Goal: Transaction & Acquisition: Purchase product/service

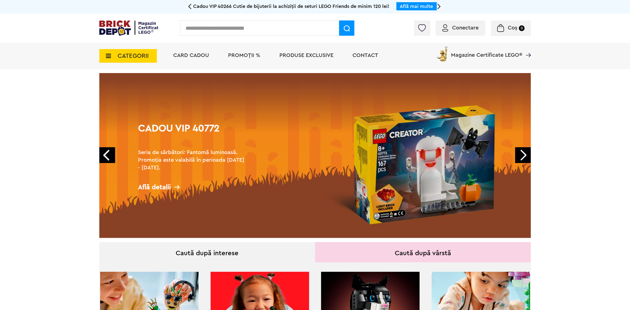
click at [245, 55] on span "PROMOȚII %" at bounding box center [244, 55] width 32 height 5
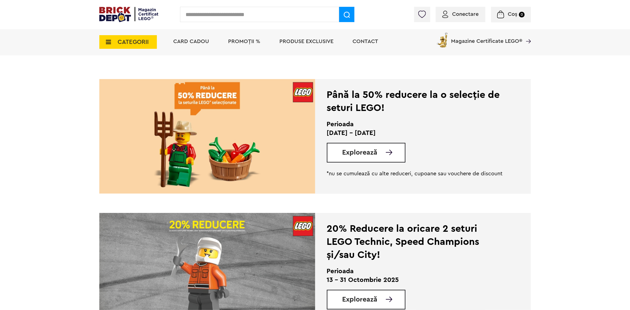
scroll to position [109, 0]
click at [381, 154] on link "Explorează" at bounding box center [373, 153] width 62 height 7
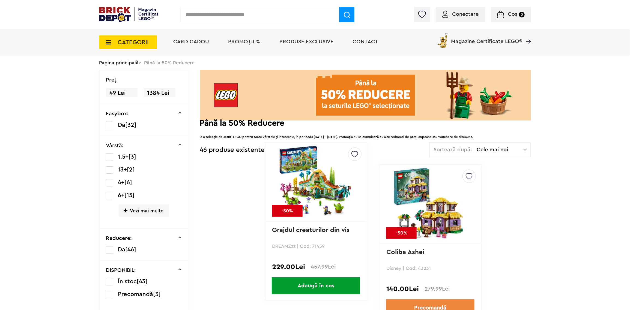
click at [490, 70] on div at bounding box center [315, 70] width 432 height 0
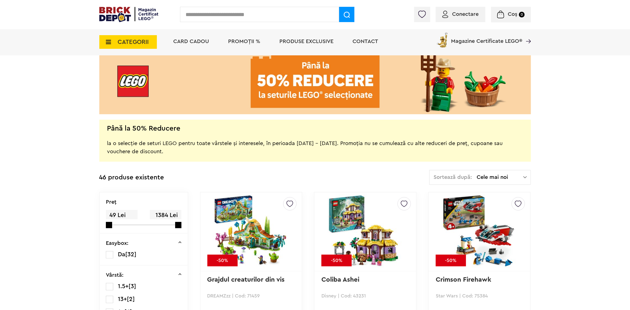
scroll to position [82, 0]
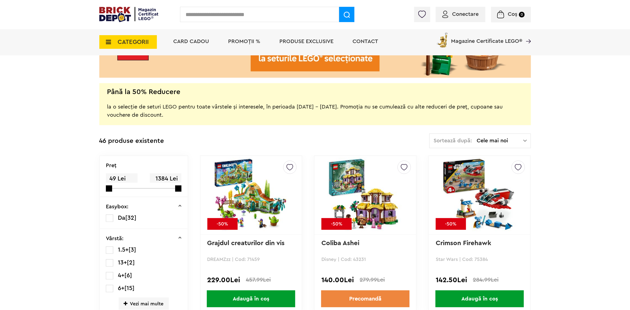
click at [518, 141] on span "Cele mai noi" at bounding box center [500, 140] width 46 height 5
click at [499, 191] on li "Cele mai scumpe" at bounding box center [480, 190] width 98 height 9
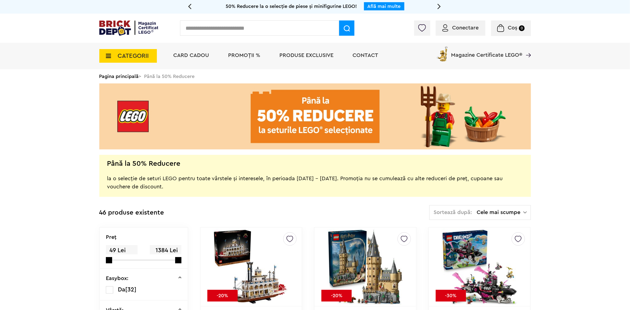
click at [151, 60] on span "CATEGORII" at bounding box center [128, 56] width 58 height 14
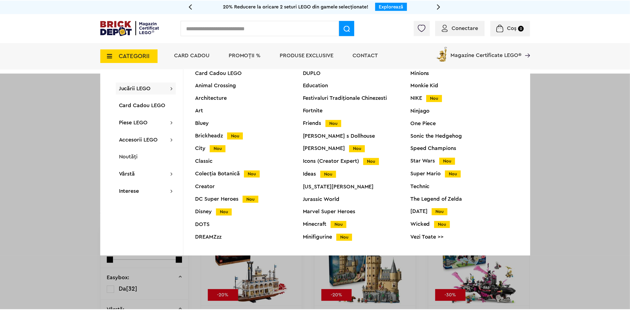
scroll to position [20, 0]
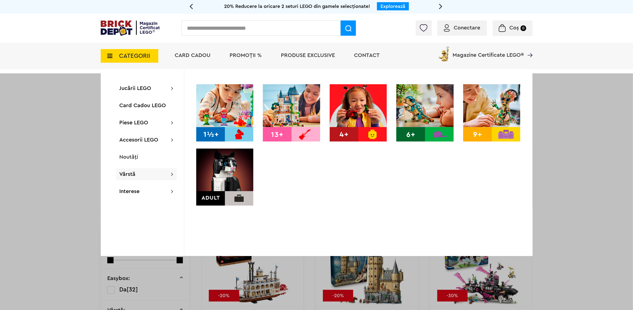
click at [29, 132] on div at bounding box center [316, 228] width 633 height 310
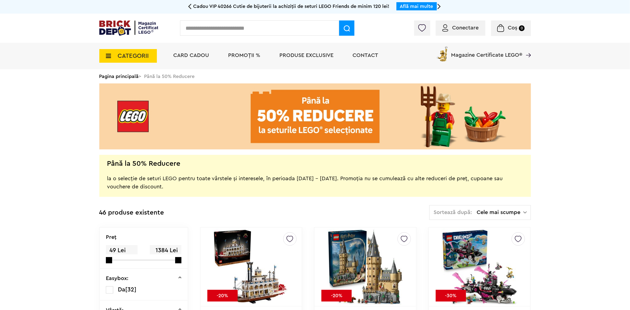
click at [299, 57] on span "Produse exclusive" at bounding box center [307, 55] width 54 height 5
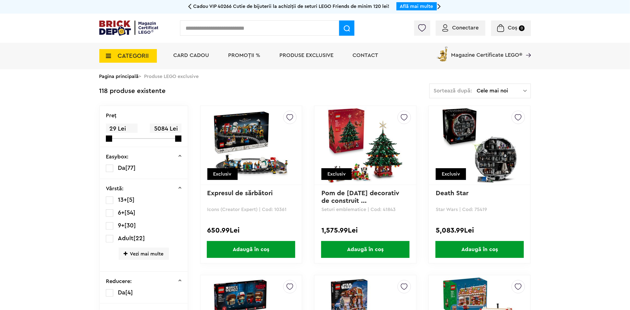
click at [483, 160] on img at bounding box center [480, 145] width 76 height 76
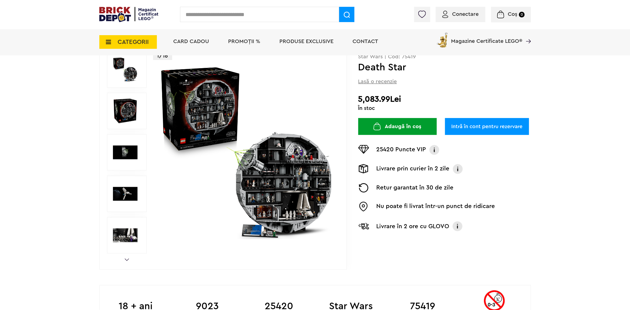
scroll to position [55, 0]
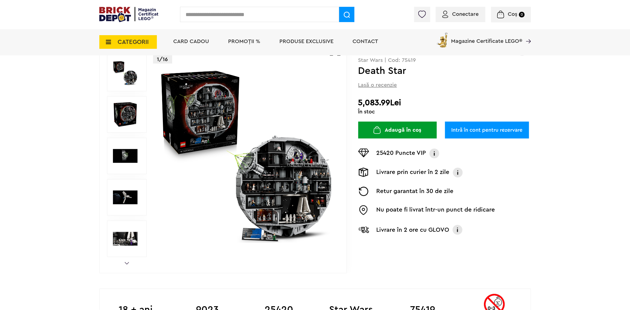
click at [284, 184] on img at bounding box center [247, 156] width 176 height 176
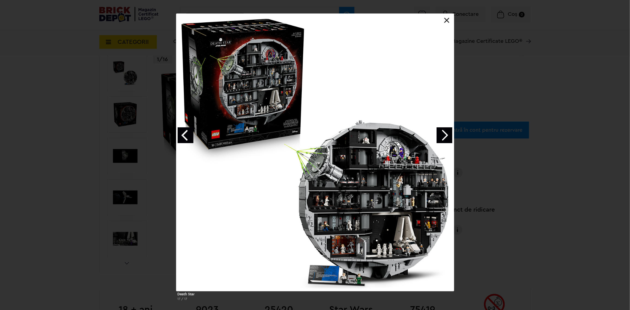
click at [444, 143] on div at bounding box center [315, 153] width 278 height 278
click at [443, 136] on link "Next image" at bounding box center [445, 135] width 16 height 16
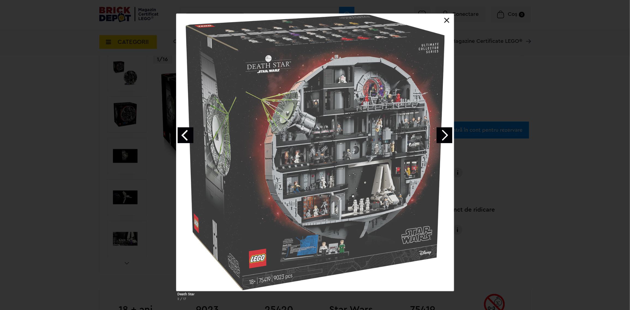
click at [443, 136] on link "Next image" at bounding box center [445, 135] width 16 height 16
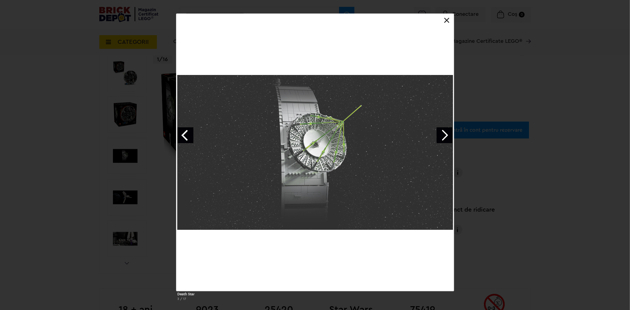
click at [443, 136] on link "Next image" at bounding box center [445, 135] width 16 height 16
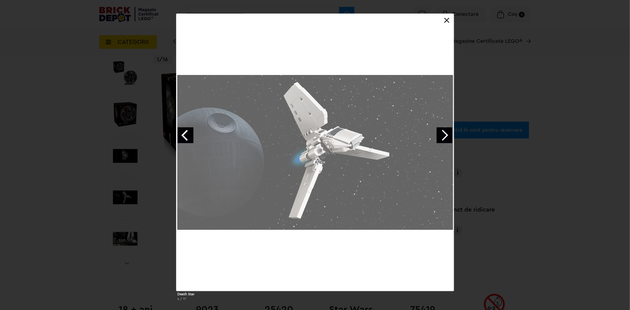
click at [443, 136] on link "Next image" at bounding box center [445, 135] width 16 height 16
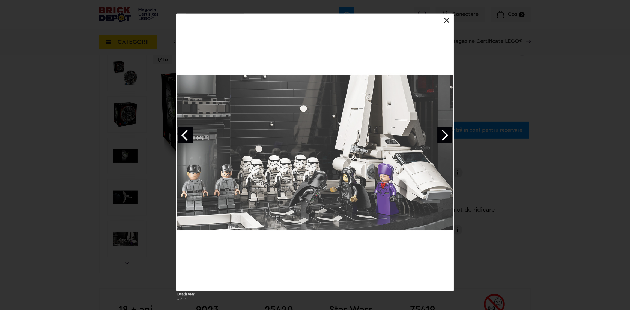
click at [443, 136] on link "Next image" at bounding box center [445, 135] width 16 height 16
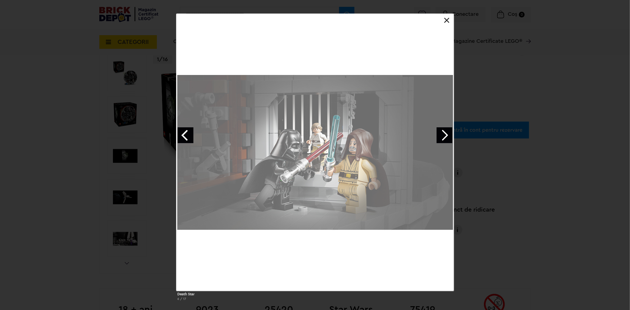
click at [443, 136] on link "Next image" at bounding box center [445, 135] width 16 height 16
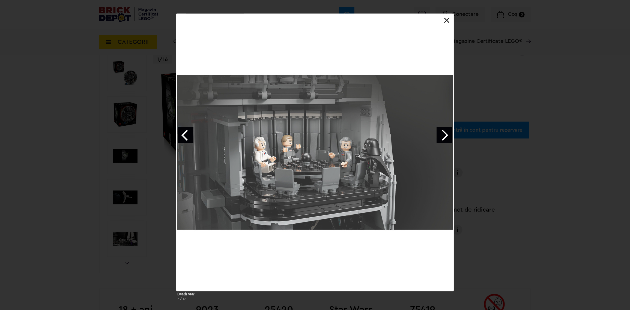
click at [585, 237] on div "Death Star 7 / 17" at bounding box center [315, 160] width 630 height 292
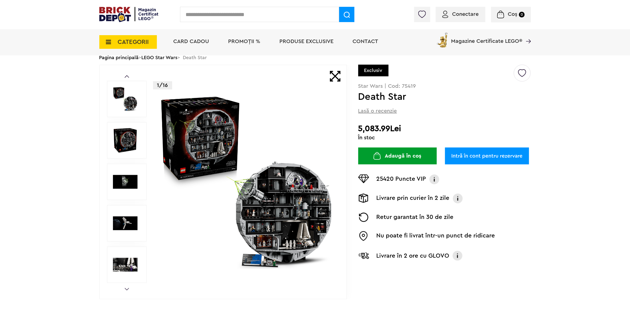
scroll to position [0, 0]
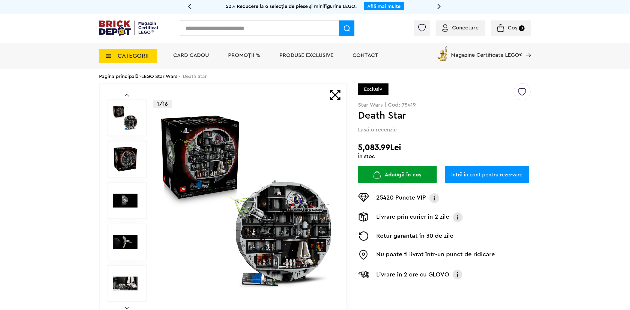
click at [120, 23] on img at bounding box center [128, 27] width 59 height 15
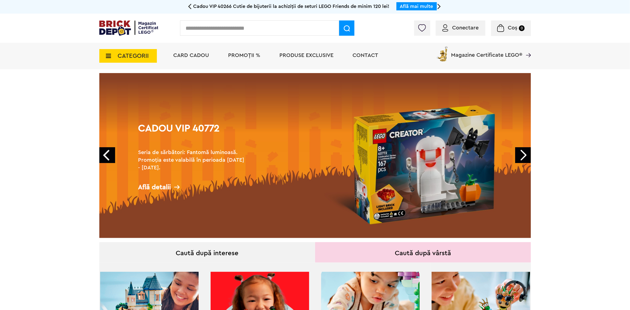
click at [144, 53] on span "CATEGORII" at bounding box center [133, 56] width 31 height 6
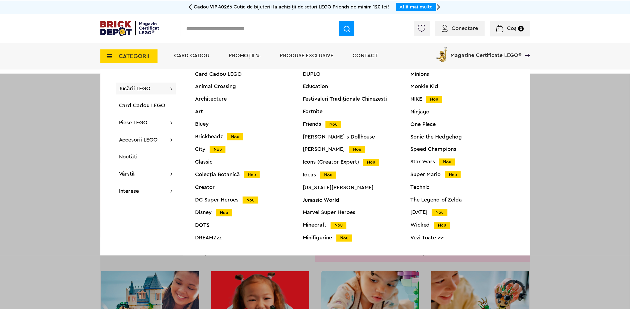
scroll to position [20, 0]
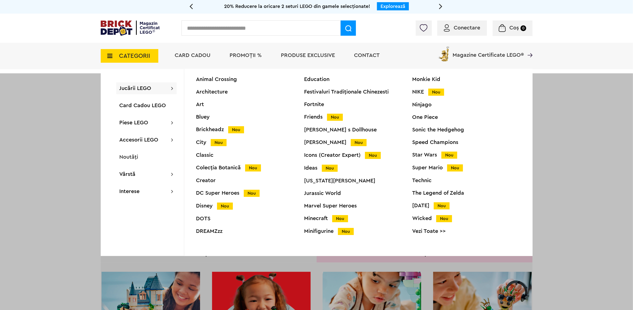
click at [425, 232] on link "Vezi Toate >>" at bounding box center [466, 231] width 108 height 5
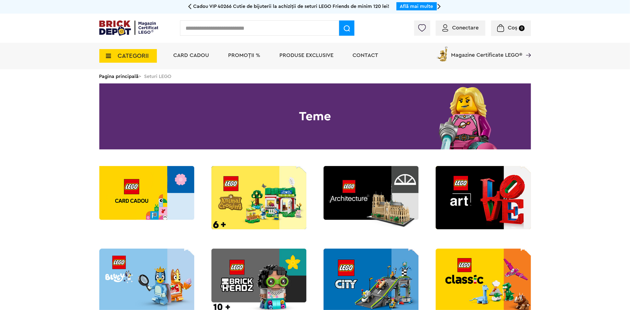
click at [233, 55] on span "PROMOȚII %" at bounding box center [244, 55] width 32 height 5
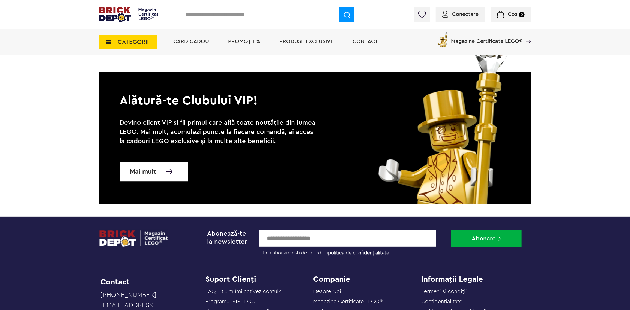
scroll to position [1645, 0]
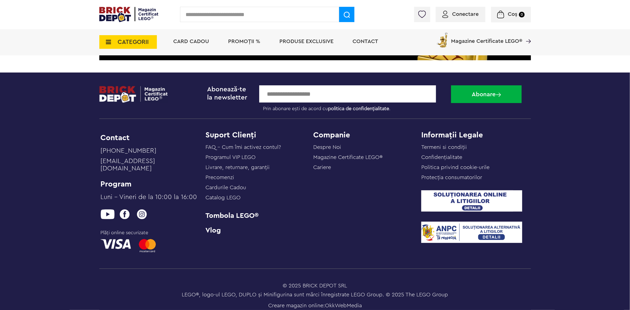
click at [118, 45] on span "CATEGORII" at bounding box center [133, 42] width 31 height 6
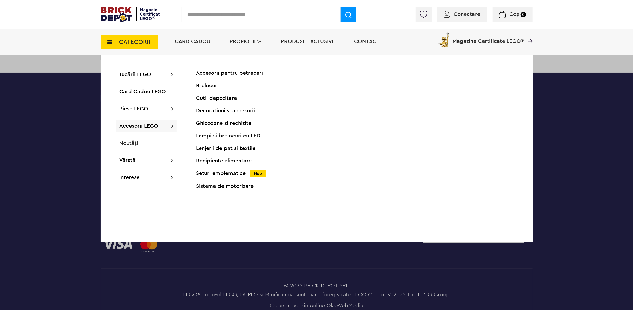
click at [201, 98] on div "Cutii depozitare" at bounding box center [250, 98] width 108 height 5
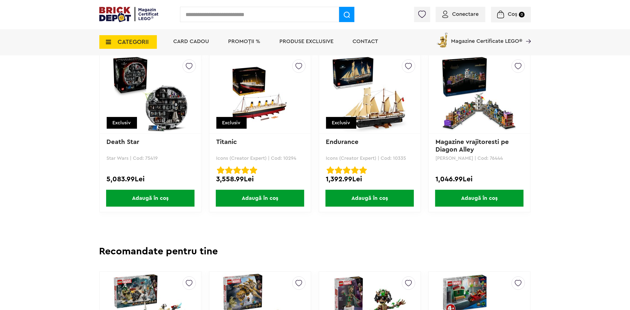
scroll to position [437, 0]
click at [255, 17] on input "text" at bounding box center [259, 14] width 159 height 15
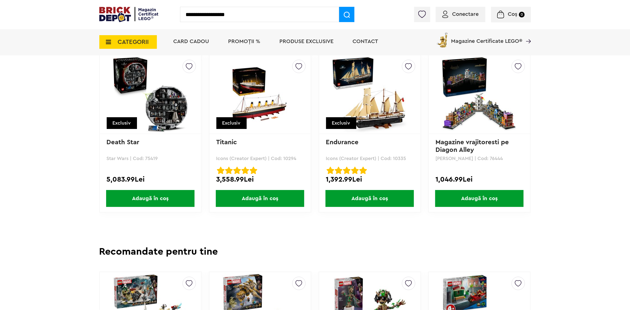
type input "**********"
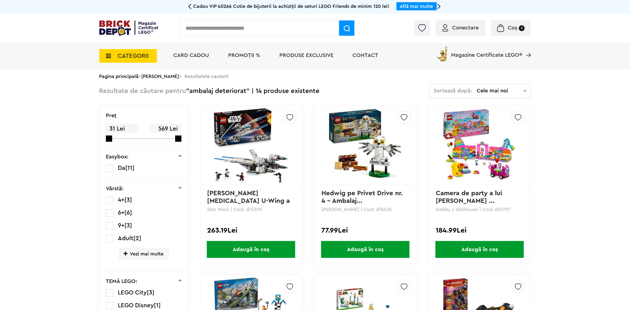
click at [508, 93] on span "Cele mai noi" at bounding box center [500, 90] width 46 height 5
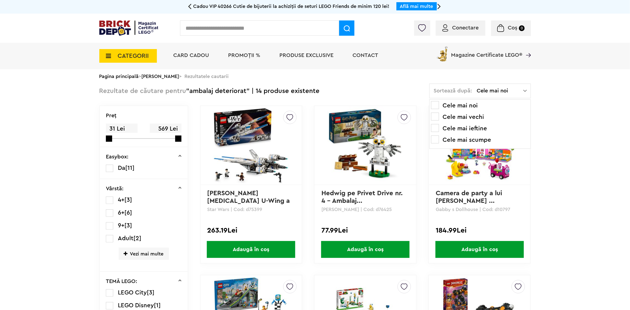
click at [483, 140] on li "Cele mai scumpe" at bounding box center [480, 140] width 98 height 9
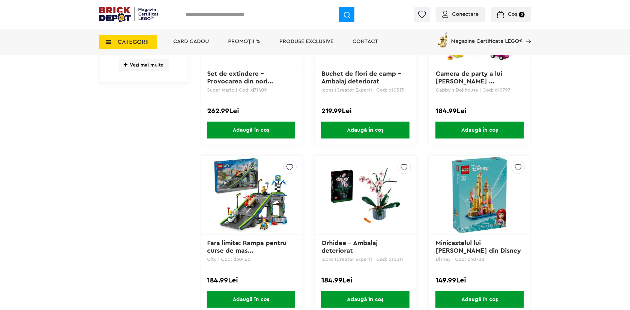
scroll to position [136, 0]
